Goal: Information Seeking & Learning: Learn about a topic

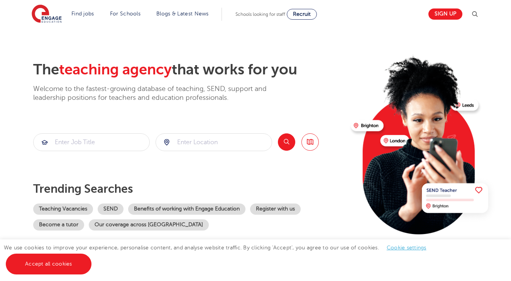
scroll to position [-5, 0]
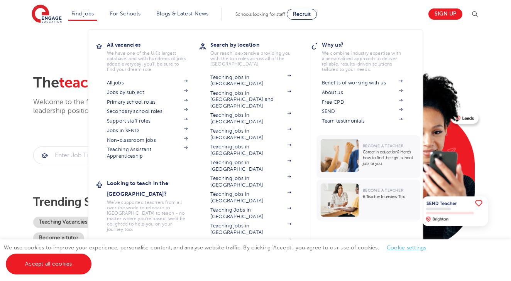
click at [73, 20] on li "Find jobs All vacancies We have one of the UK's largest database. and with hund…" at bounding box center [82, 14] width 29 height 13
click at [74, 19] on li "Find jobs All vacancies We have one of the UK's largest database. and with hund…" at bounding box center [82, 14] width 29 height 13
click at [91, 19] on li "Find jobs All vacancies We have one of the UK's largest database. and with hund…" at bounding box center [82, 14] width 29 height 13
click at [84, 15] on link "Find jobs" at bounding box center [82, 14] width 23 height 6
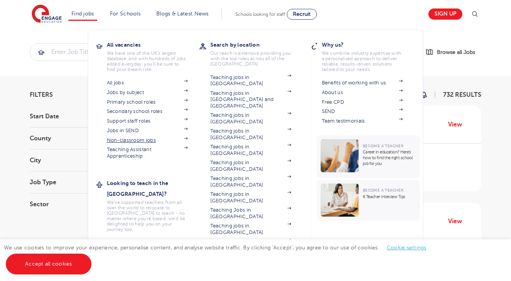
click at [149, 141] on link "Non-classroom jobs" at bounding box center [147, 140] width 81 height 6
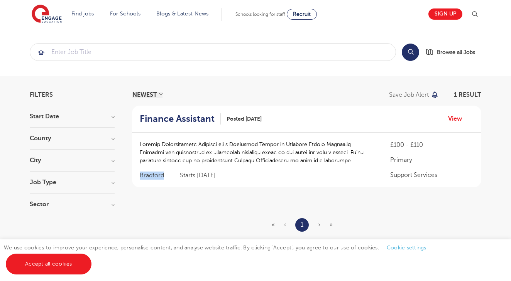
drag, startPoint x: 140, startPoint y: 177, endPoint x: 169, endPoint y: 177, distance: 29.3
click at [169, 177] on span "Bradford" at bounding box center [156, 176] width 32 height 8
copy span "Bradford"
click at [115, 138] on div "Filters Start Date September 1 Show more County Bradford 1 Show more City Bradf…" at bounding box center [255, 177] width 463 height 171
click at [110, 139] on h3 "County" at bounding box center [72, 138] width 85 height 6
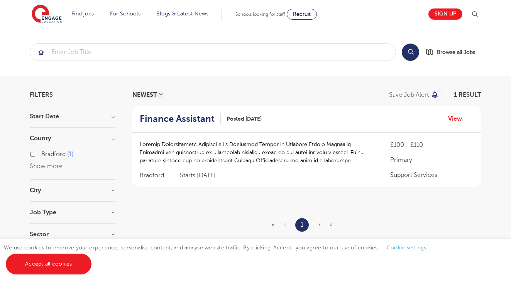
click at [113, 190] on h3 "City" at bounding box center [72, 190] width 85 height 6
click at [101, 202] on div "Bradford 1" at bounding box center [72, 207] width 85 height 12
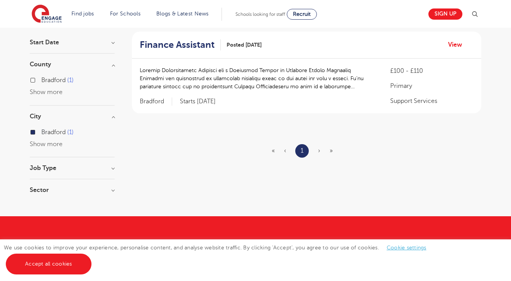
scroll to position [60, 0]
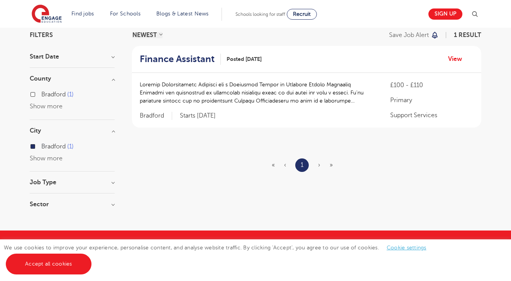
click at [113, 204] on h3 "Sector" at bounding box center [72, 204] width 85 height 6
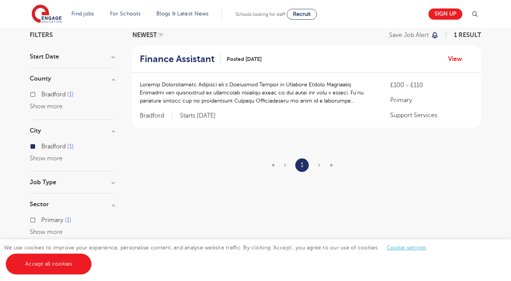
click at [113, 183] on h3 "Job Type" at bounding box center [72, 182] width 85 height 6
click at [165, 194] on section "NEWEST OLDEST Save job alert 1 result Finance Assistant Posted 09/09/25 View £1…" at bounding box center [306, 154] width 349 height 245
click at [41, 197] on label "Long Term 3" at bounding box center [60, 198] width 39 height 10
click at [41, 197] on input "Long Term 3" at bounding box center [43, 197] width 5 height 5
checkbox input "true"
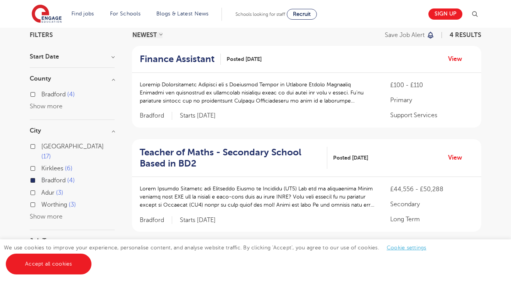
click at [35, 175] on div "Bradford 4" at bounding box center [72, 181] width 85 height 12
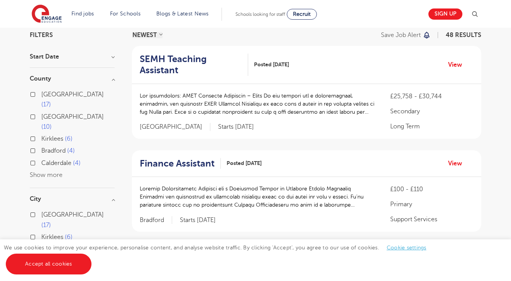
click at [42, 172] on button "Show more" at bounding box center [46, 175] width 33 height 7
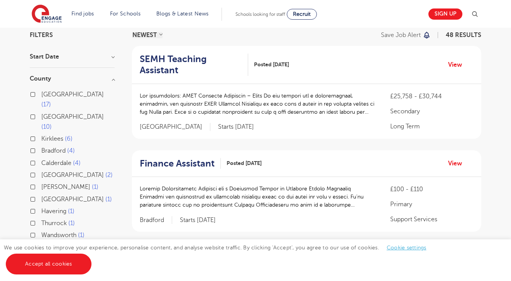
click at [105, 182] on div "Brent 1" at bounding box center [72, 188] width 85 height 12
